Goal: Information Seeking & Learning: Find specific fact

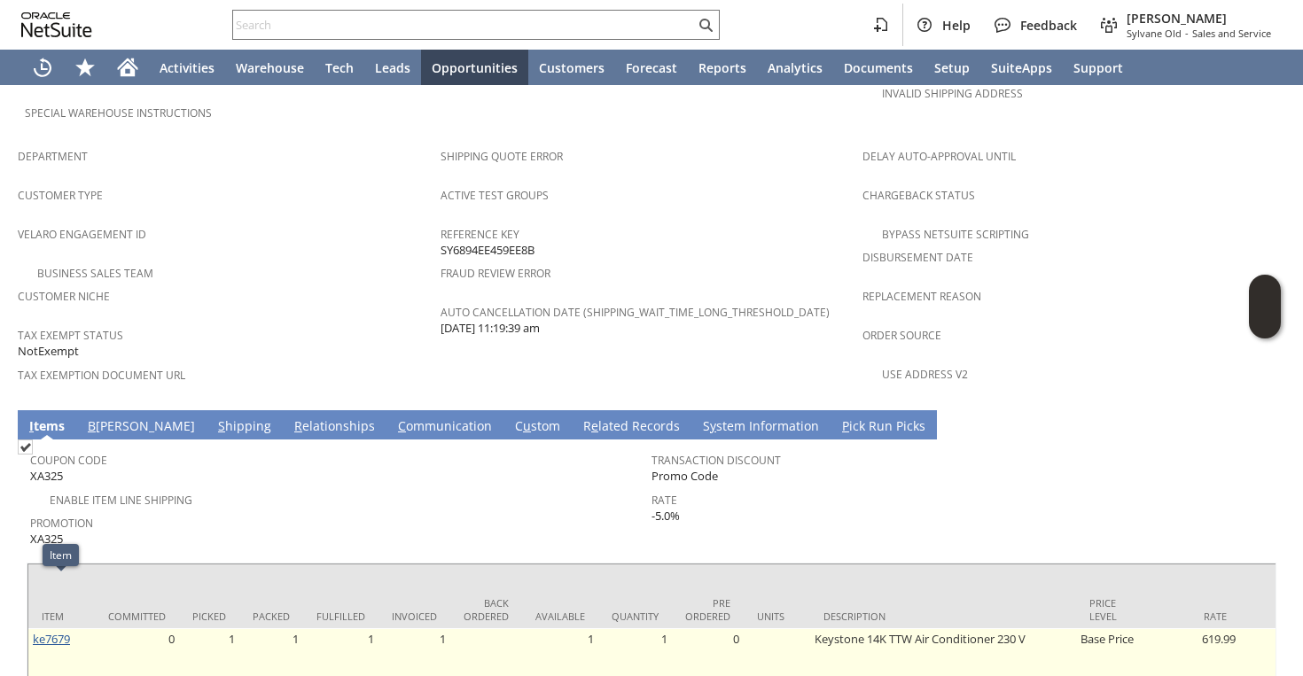
click at [64, 631] on link "ke7679" at bounding box center [51, 639] width 37 height 16
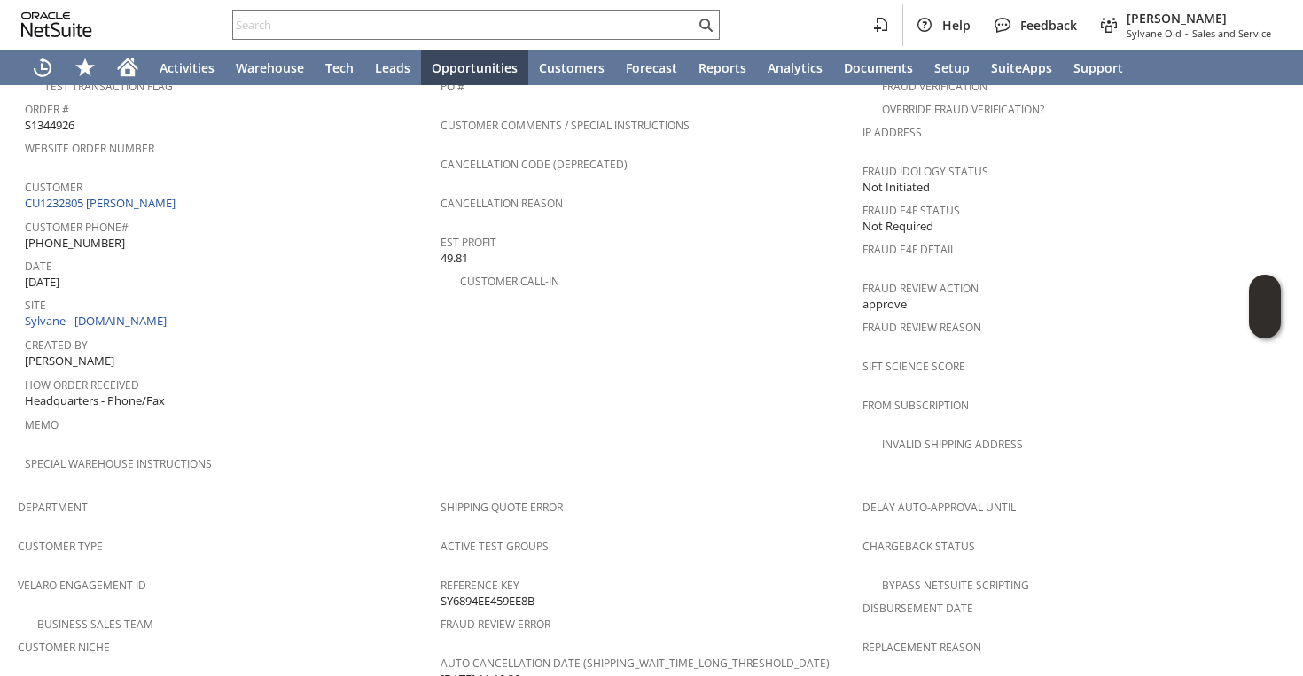
scroll to position [672, 0]
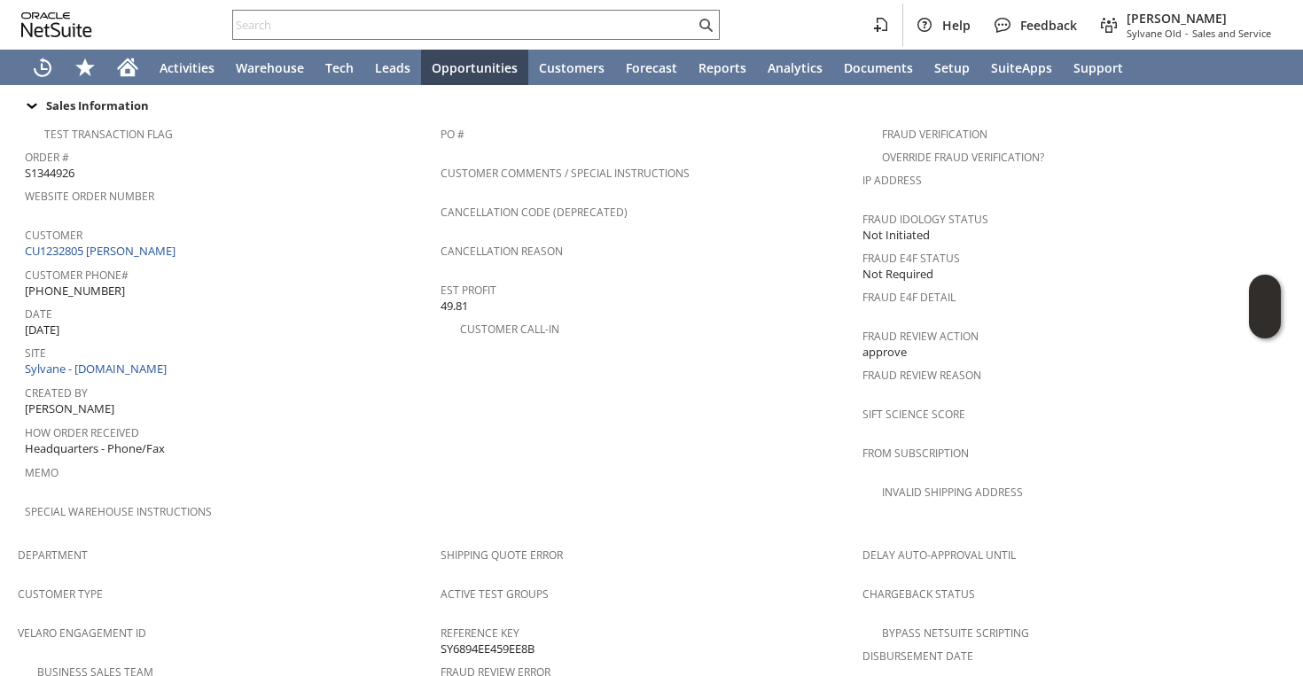
click at [124, 262] on span "Customer Phone#" at bounding box center [228, 272] width 407 height 20
click at [125, 243] on link "CU1232805 [PERSON_NAME]" at bounding box center [102, 251] width 155 height 16
